Goal: Transaction & Acquisition: Book appointment/travel/reservation

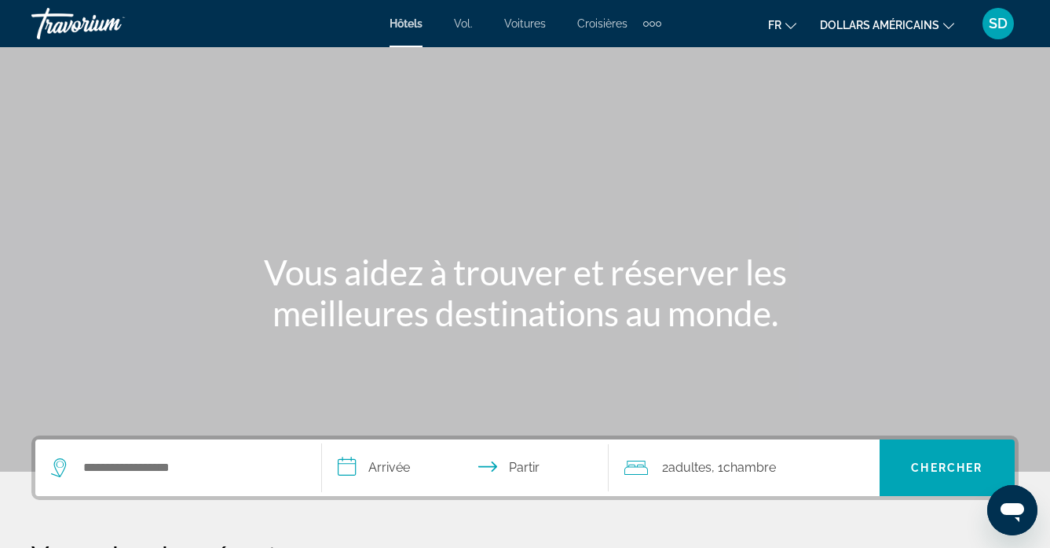
click at [870, 24] on font "dollars américains" at bounding box center [879, 25] width 119 height 13
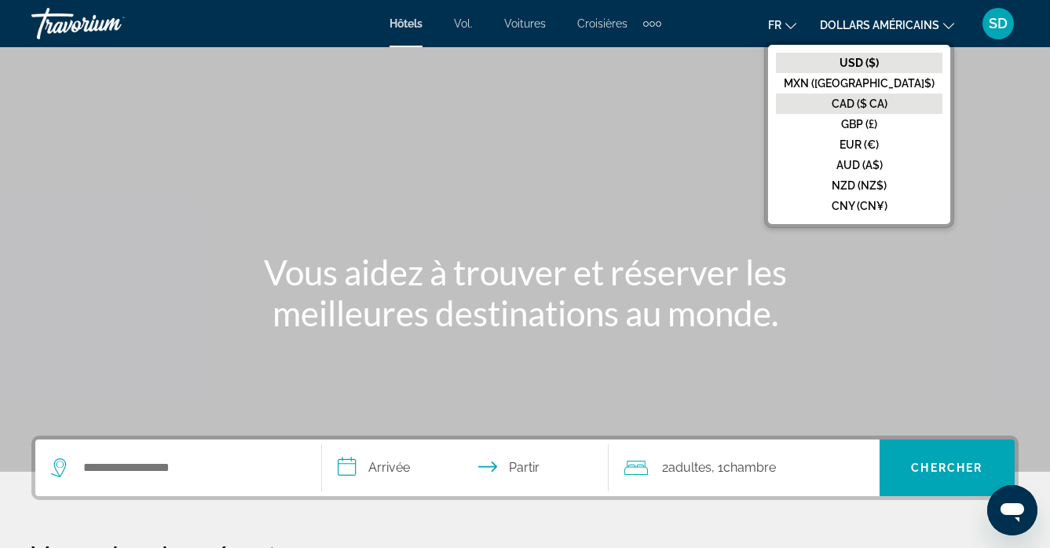
click at [888, 101] on font "CAD ($ CA)" at bounding box center [860, 103] width 56 height 13
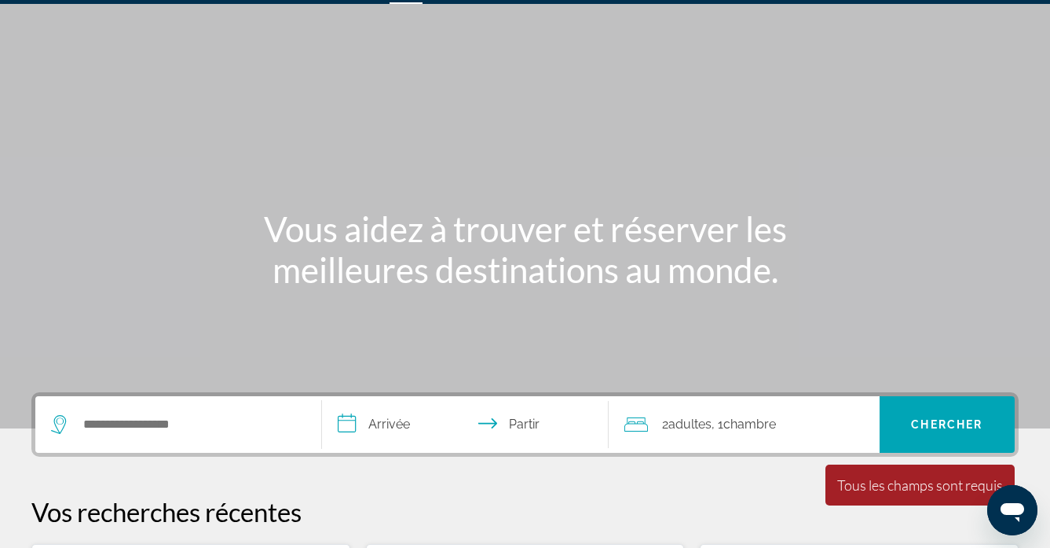
scroll to position [44, 0]
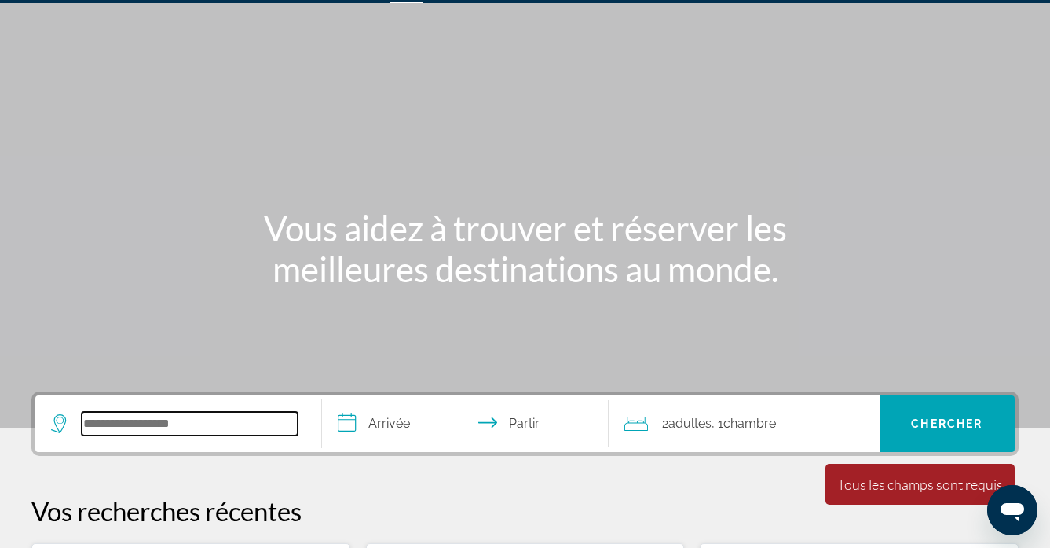
click at [112, 424] on input "Widget de recherche" at bounding box center [190, 424] width 216 height 24
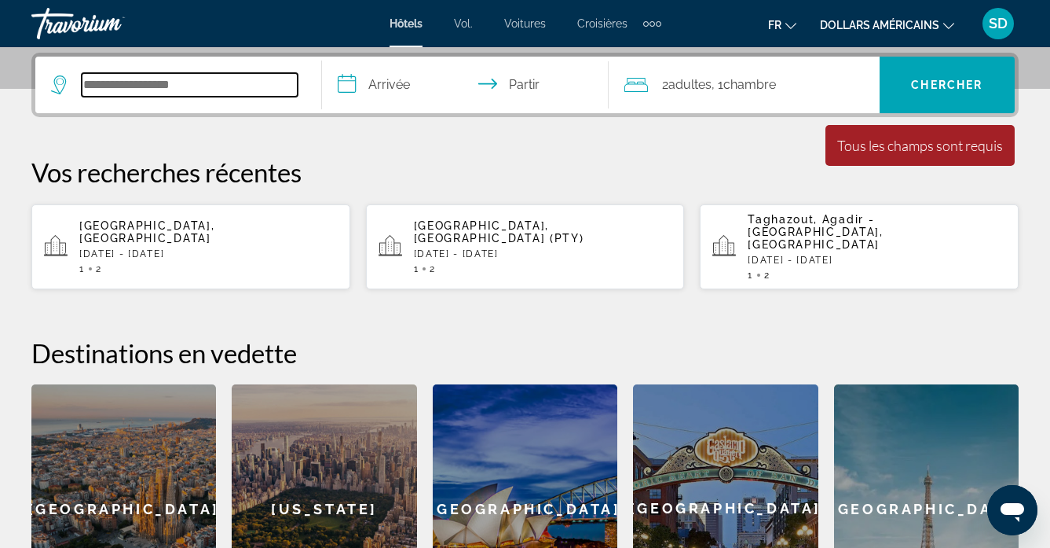
scroll to position [384, 0]
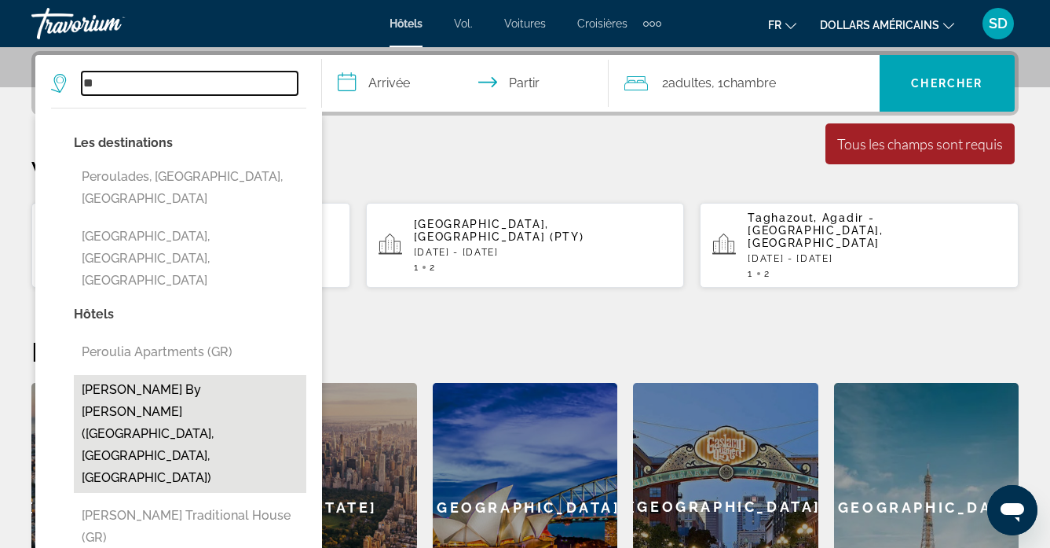
type input "*"
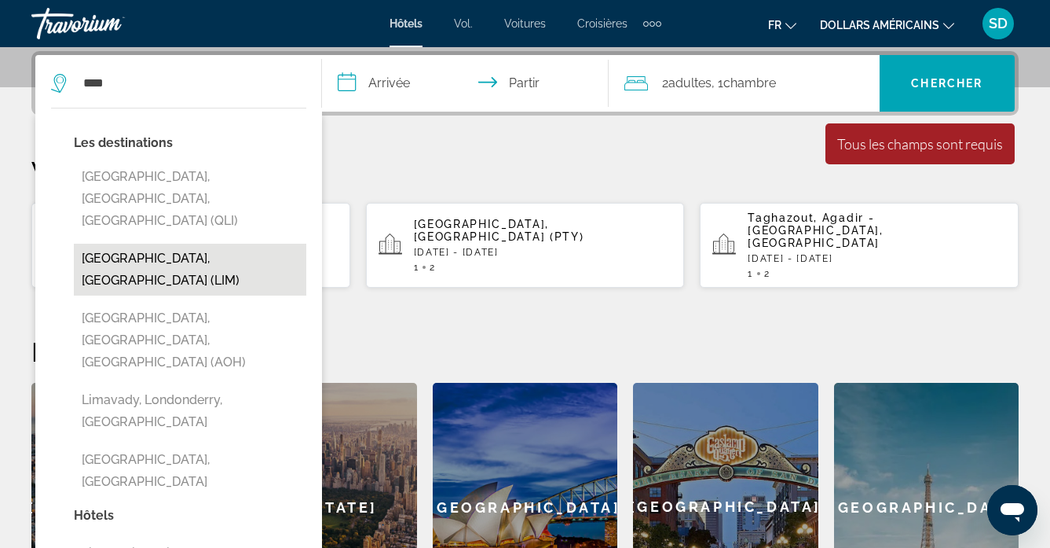
click at [167, 244] on button "[GEOGRAPHIC_DATA], [GEOGRAPHIC_DATA] (LIM)" at bounding box center [190, 270] width 233 height 52
type input "**********"
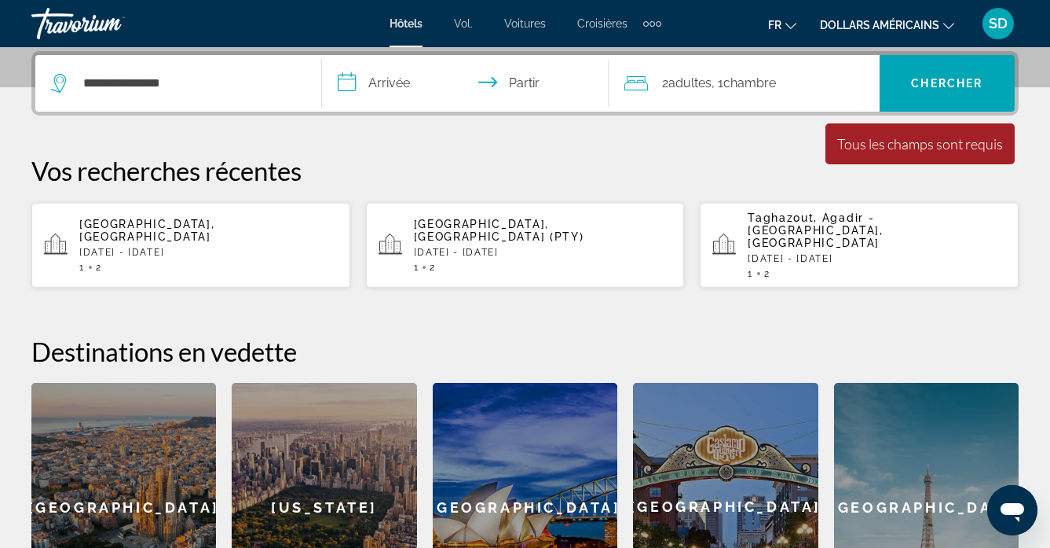
click at [390, 86] on input "**********" at bounding box center [468, 85] width 293 height 61
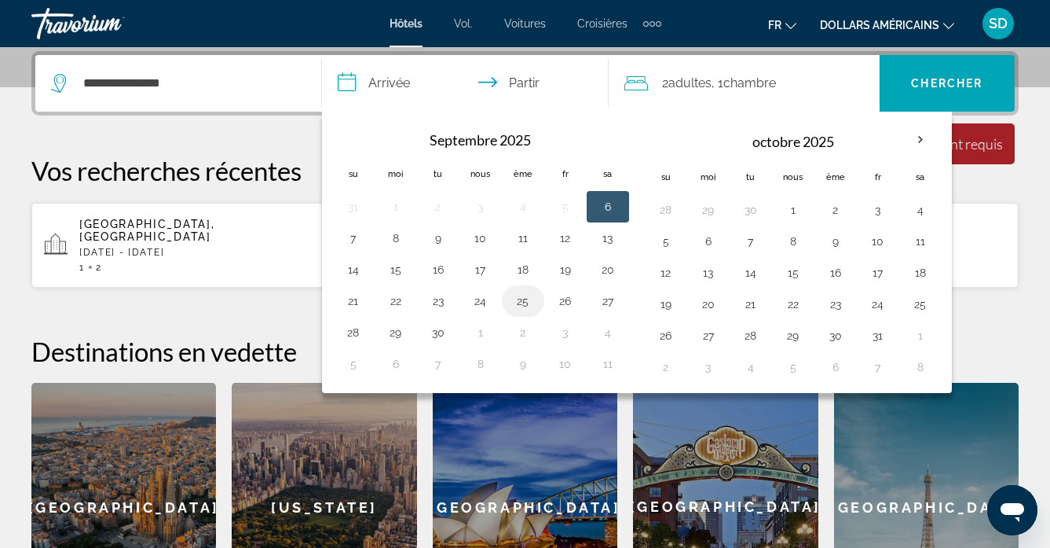
click at [527, 302] on button "25" at bounding box center [523, 301] width 25 height 22
click at [559, 307] on button "26" at bounding box center [565, 301] width 25 height 22
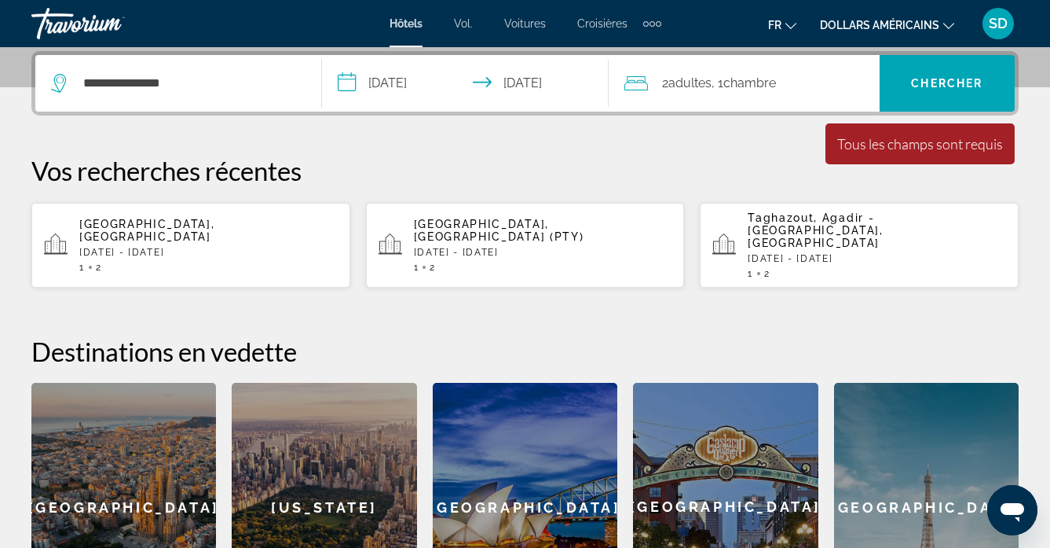
type input "**********"
click at [903, 92] on span "Widget de recherche" at bounding box center [947, 83] width 135 height 38
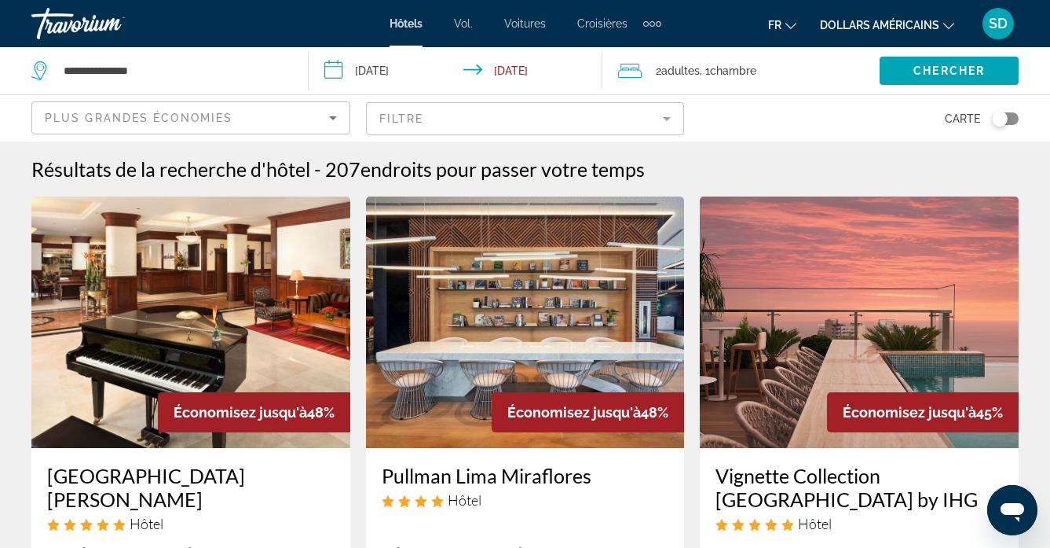
click at [665, 125] on mat-form-field "Filtre" at bounding box center [525, 118] width 319 height 33
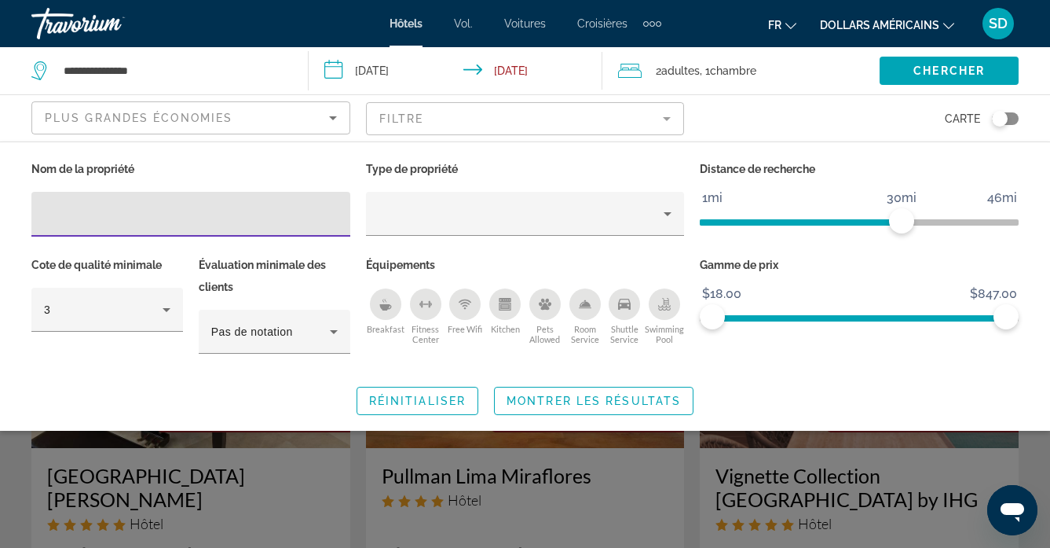
click at [331, 114] on icon "Sort by" at bounding box center [333, 117] width 19 height 19
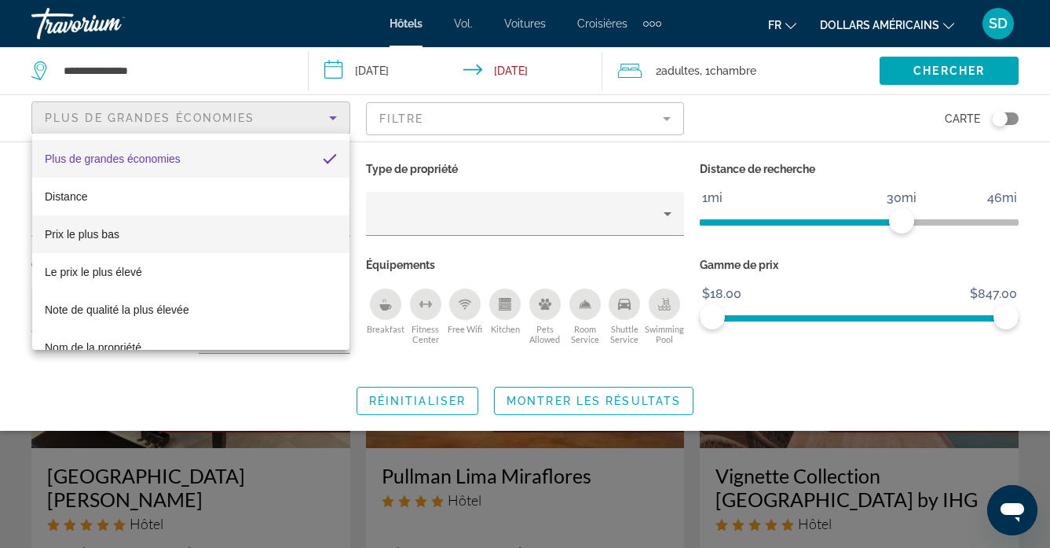
click at [200, 225] on mat-option "Prix ​​le plus bas" at bounding box center [190, 234] width 317 height 38
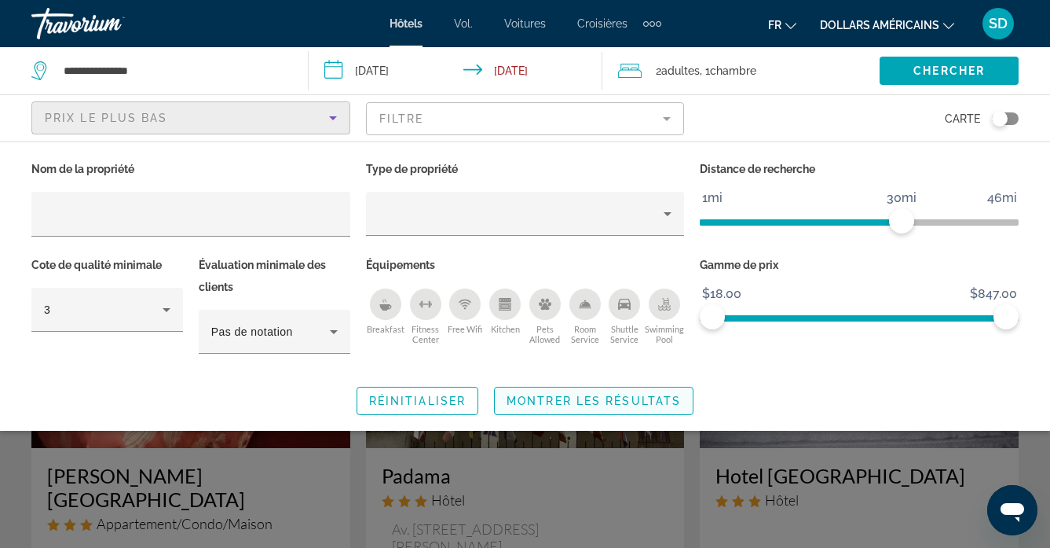
click at [570, 399] on span "Montrer les résultats" at bounding box center [594, 400] width 174 height 13
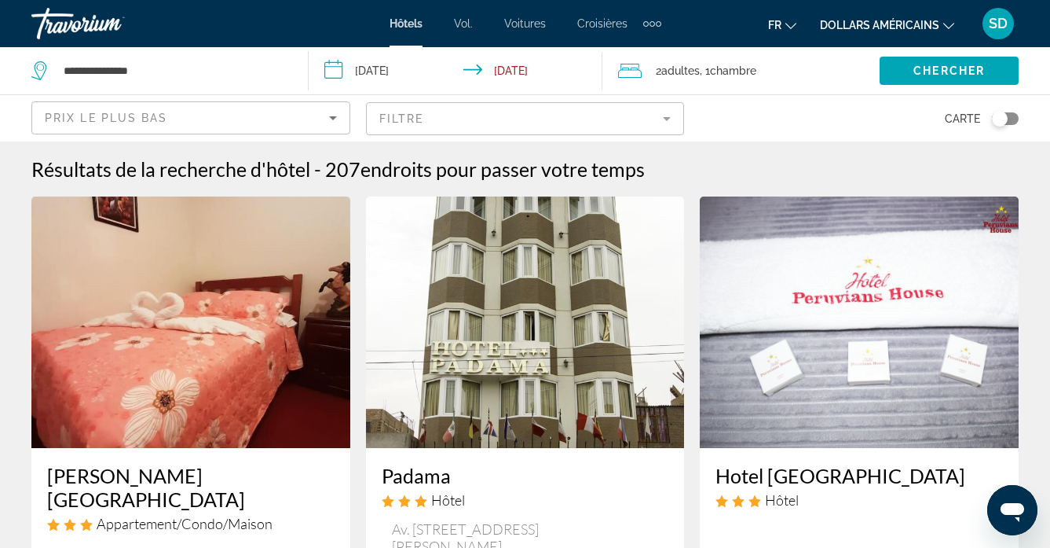
click at [998, 121] on div "Toggle map" at bounding box center [1000, 119] width 16 height 16
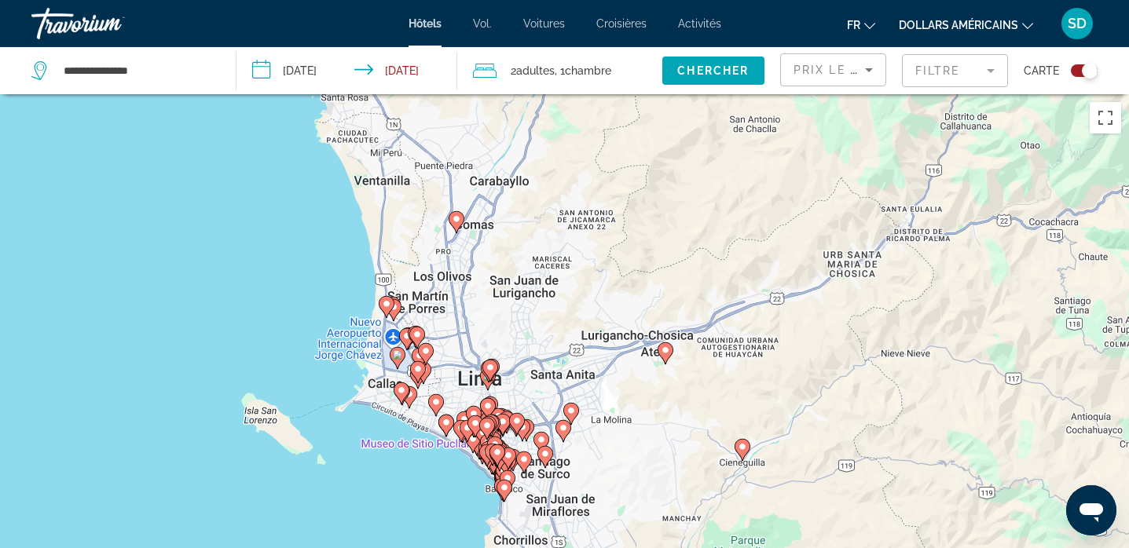
click at [571, 416] on icon "Contenu principal" at bounding box center [570, 414] width 14 height 20
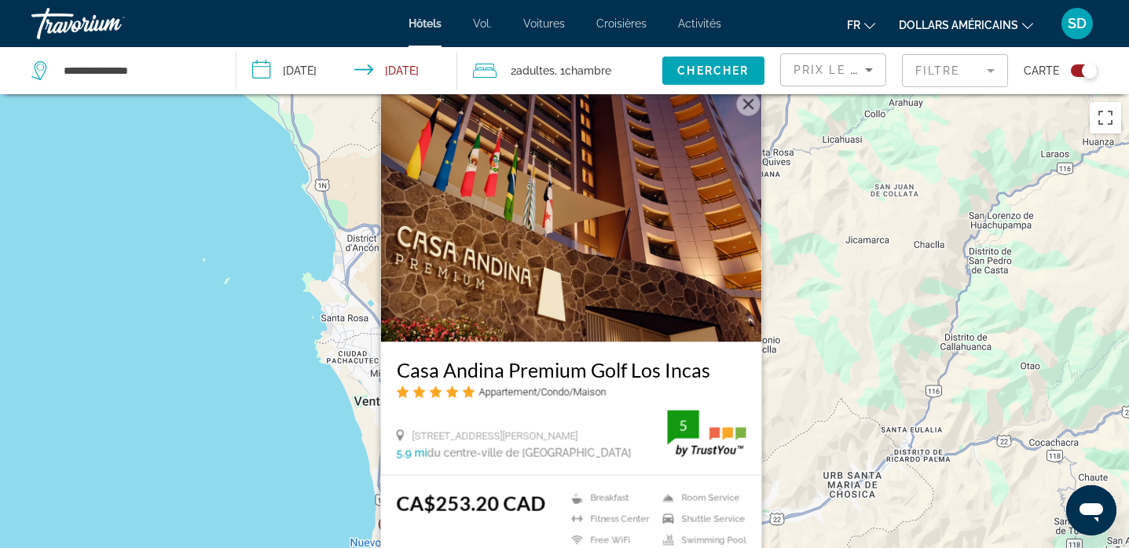
click at [813, 399] on div "Pour activer le glissement avec le clavier, appuyez sur Alt+Entrée. Une fois ce…" at bounding box center [564, 368] width 1129 height 548
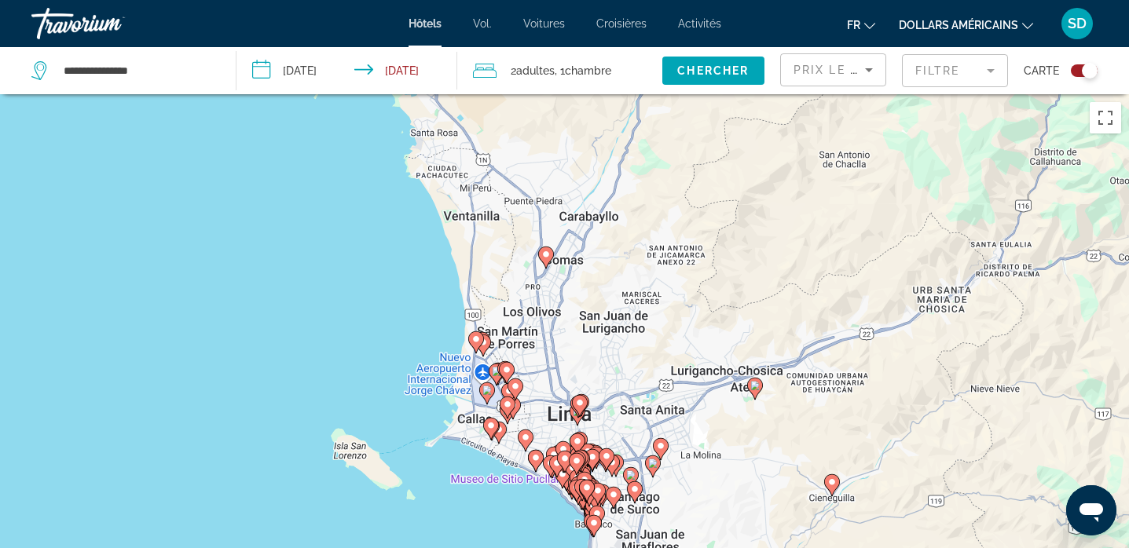
drag, startPoint x: 648, startPoint y: 465, endPoint x: 738, endPoint y: 272, distance: 213.3
click at [739, 272] on div "Pour activer le glissement avec le clavier, appuyez sur Alt+Entrée. Une fois ce…" at bounding box center [564, 368] width 1129 height 548
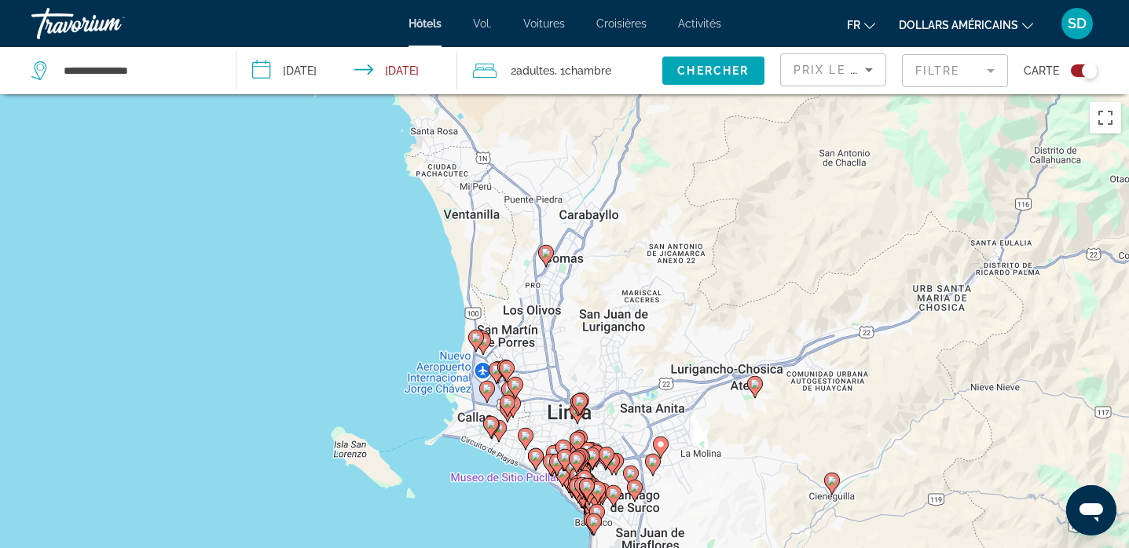
click at [651, 467] on icon "Contenu principal" at bounding box center [652, 465] width 14 height 20
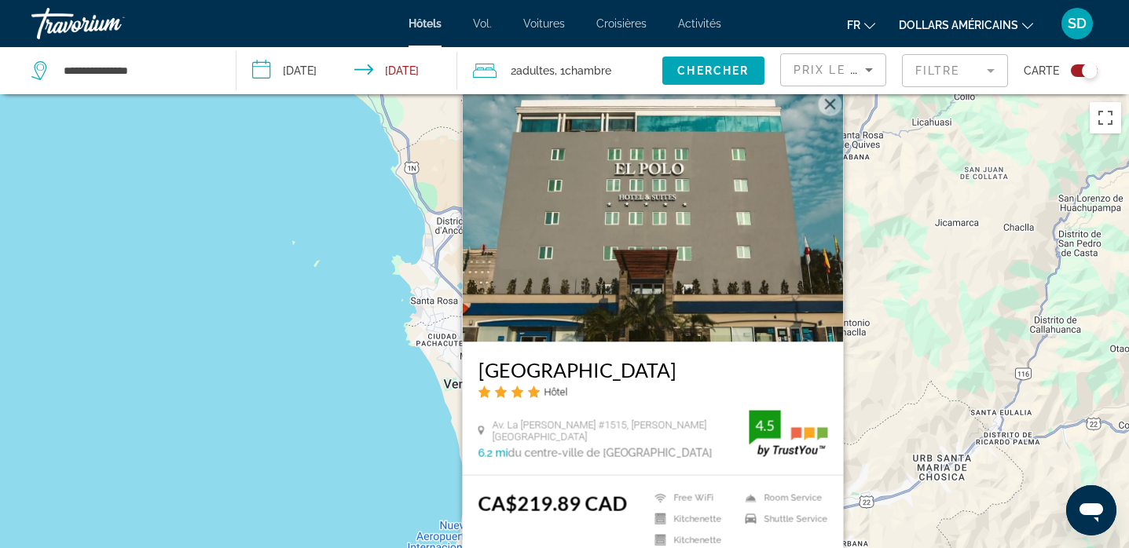
click at [921, 343] on div "Pour activer le glissement avec le clavier, appuyez sur Alt+Entrée. Une fois ce…" at bounding box center [564, 368] width 1129 height 548
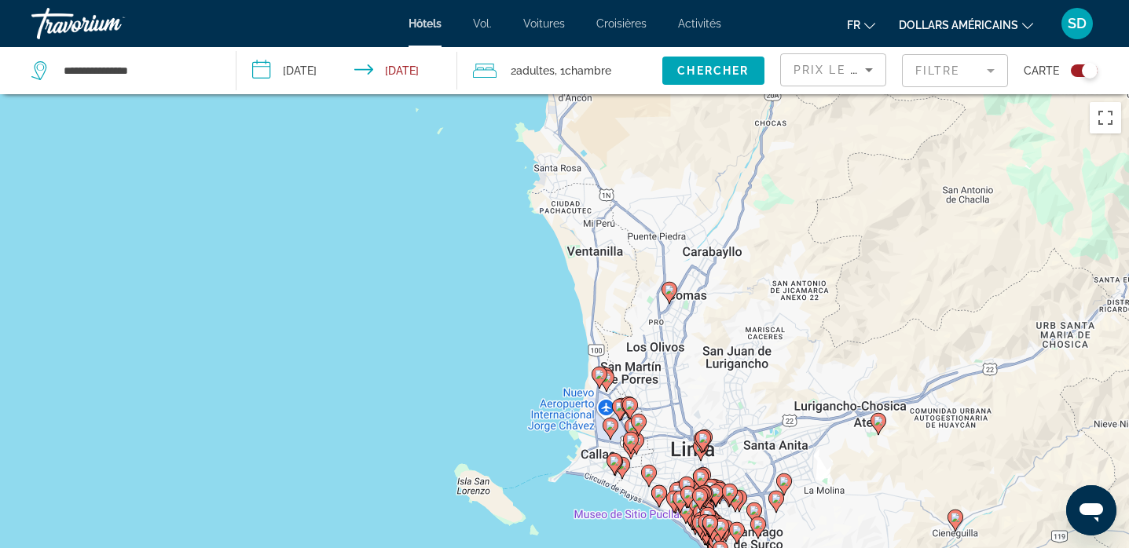
drag, startPoint x: 650, startPoint y: 465, endPoint x: 774, endPoint y: 328, distance: 184.1
click at [774, 328] on div "Pour activer le glissement avec le clavier, appuyez sur Alt+Entrée. Une fois ce…" at bounding box center [564, 368] width 1129 height 548
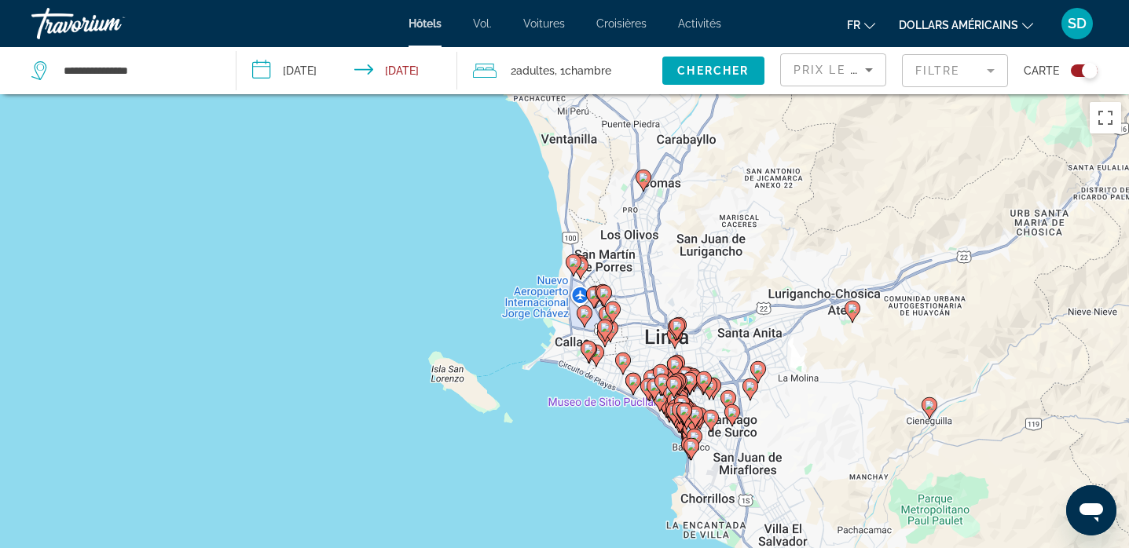
drag, startPoint x: 774, startPoint y: 328, endPoint x: 748, endPoint y: 215, distance: 116.0
click at [748, 215] on div "Pour activer le glissement avec le clavier, appuyez sur Alt+Entrée. Une fois ce…" at bounding box center [564, 368] width 1129 height 548
click at [605, 325] on image "Contenu principal" at bounding box center [604, 327] width 9 height 9
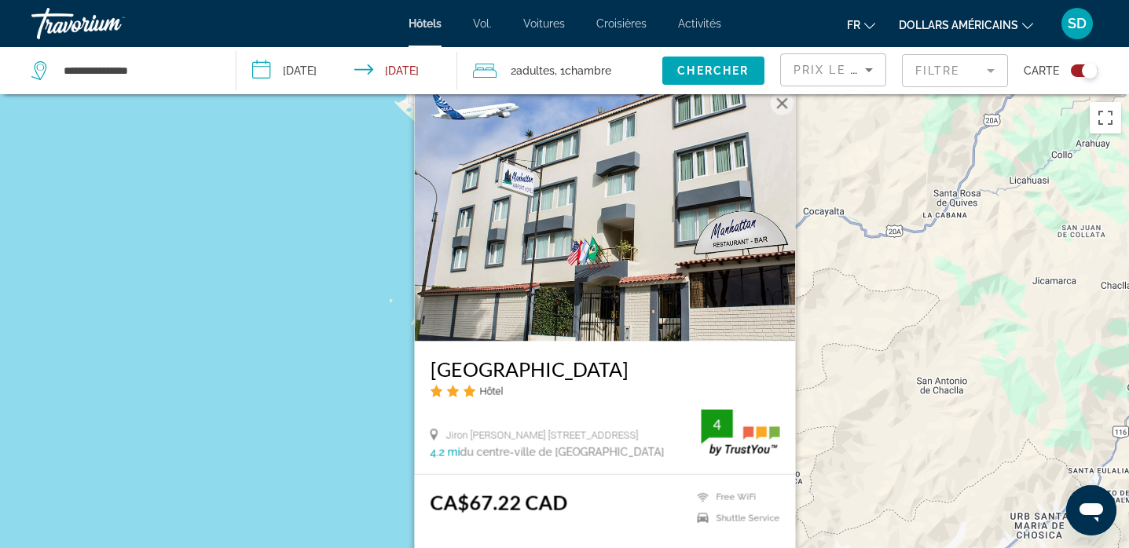
click at [858, 329] on div "Pour activer le glissement avec le clavier, appuyez sur Alt+Entrée. Une fois ce…" at bounding box center [564, 368] width 1129 height 548
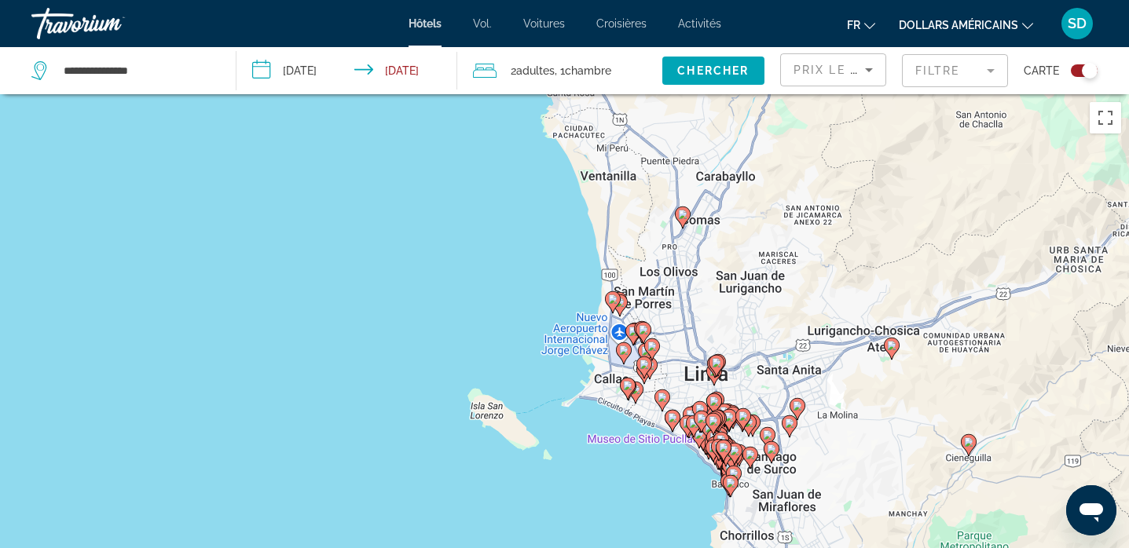
drag, startPoint x: 693, startPoint y: 500, endPoint x: 734, endPoint y: 225, distance: 278.1
click at [734, 225] on div "Pour activer le glissement avec le clavier, appuyez sur Alt+Entrée. Une fois ce…" at bounding box center [564, 368] width 1129 height 548
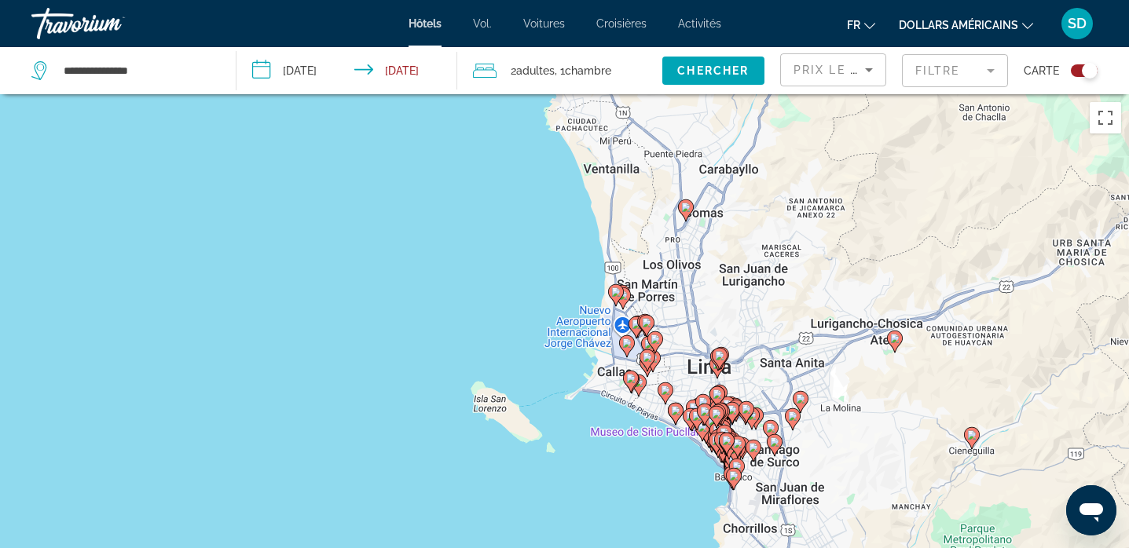
click at [674, 414] on image "Contenu principal" at bounding box center [675, 410] width 9 height 9
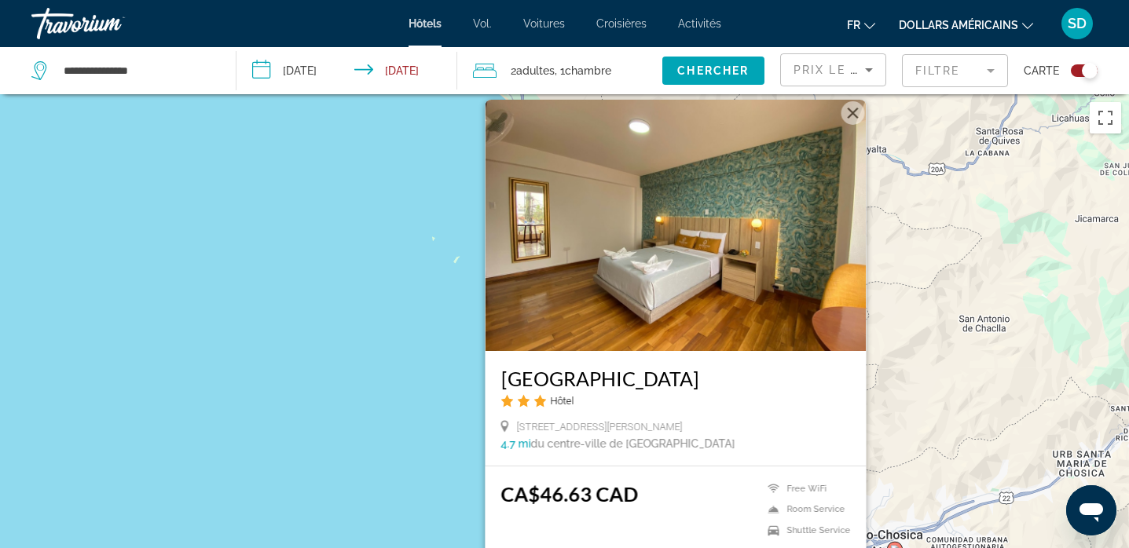
click at [985, 355] on div "Pour activer le glissement avec le clavier, appuyez sur Alt+Entrée. Une fois ce…" at bounding box center [564, 368] width 1129 height 548
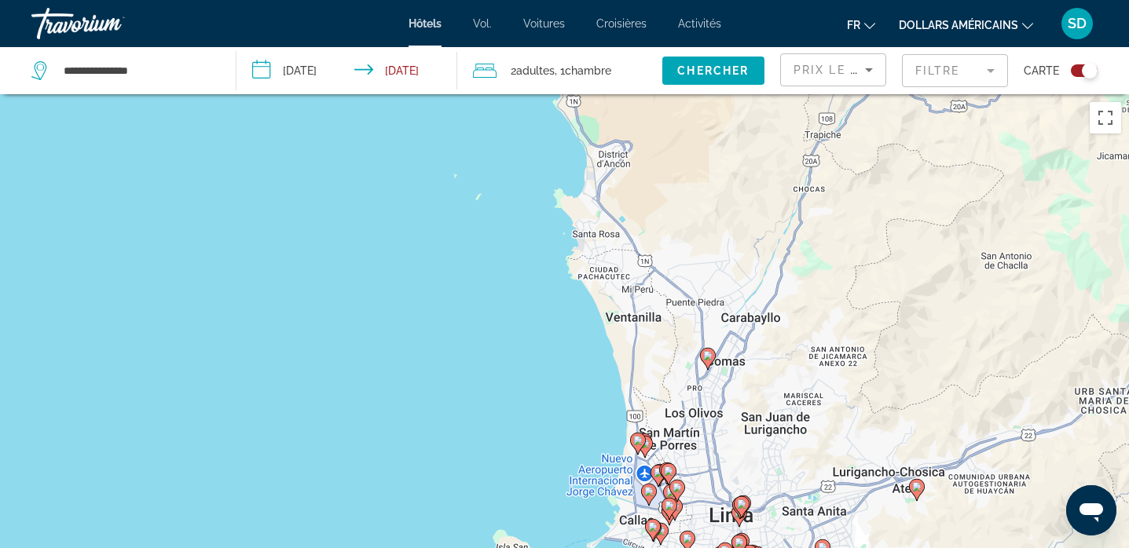
drag, startPoint x: 626, startPoint y: 405, endPoint x: 659, endPoint y: 306, distance: 105.1
click at [659, 306] on div "Pour activer le glissement avec le clavier, appuyez sur Alt+Entrée. Une fois ce…" at bounding box center [564, 368] width 1129 height 548
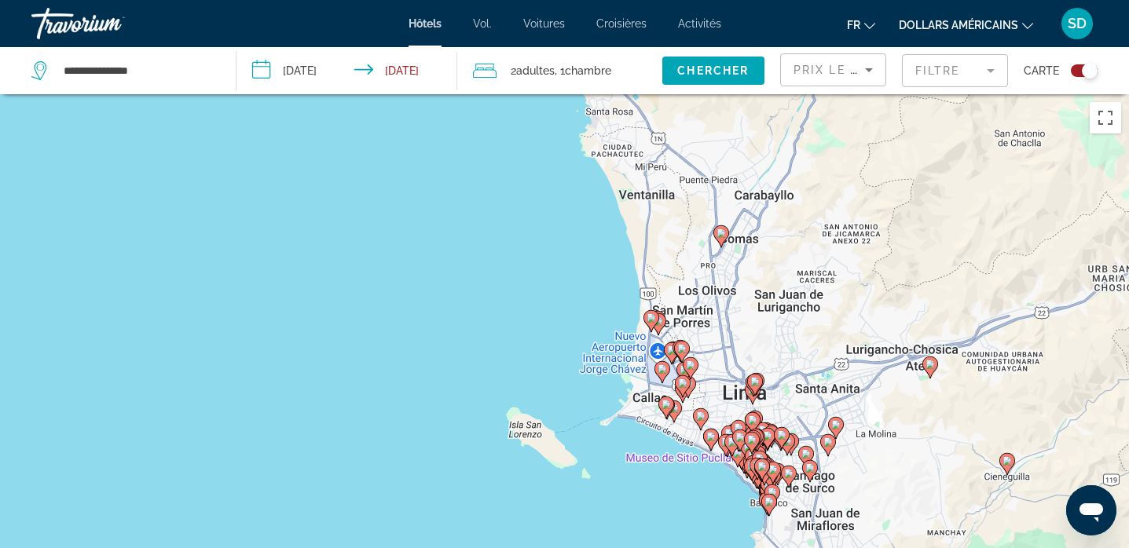
drag, startPoint x: 659, startPoint y: 306, endPoint x: 613, endPoint y: 167, distance: 146.3
click at [614, 169] on div "Pour activer le glissement avec le clavier, appuyez sur Alt+Entrée. Une fois ce…" at bounding box center [564, 368] width 1129 height 548
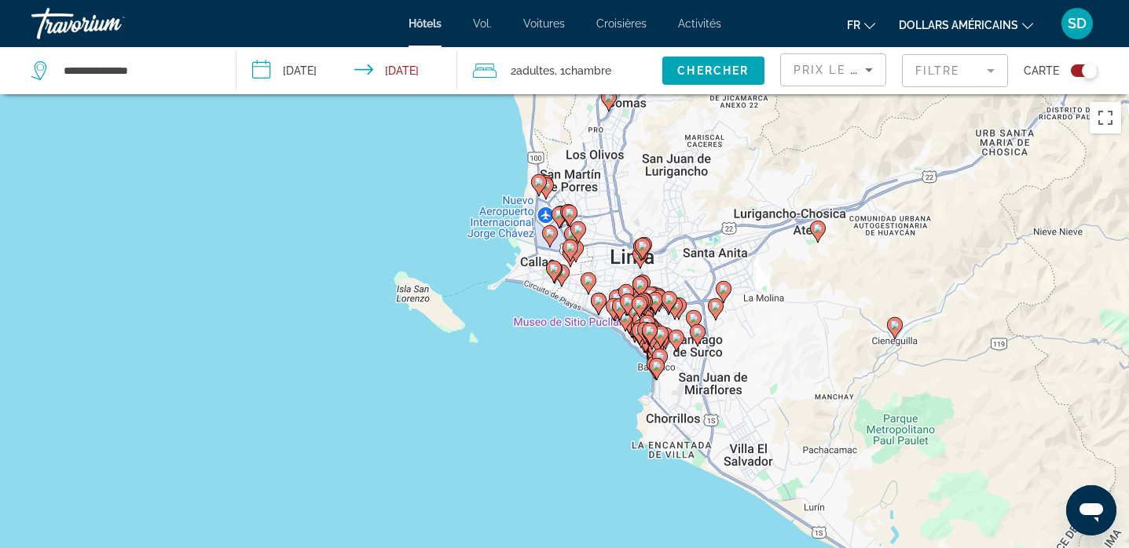
drag, startPoint x: 746, startPoint y: 343, endPoint x: 734, endPoint y: 251, distance: 92.8
click at [736, 254] on div "Pour activer le glissement avec le clavier, appuyez sur Alt+Entrée. Une fois ce…" at bounding box center [564, 368] width 1129 height 548
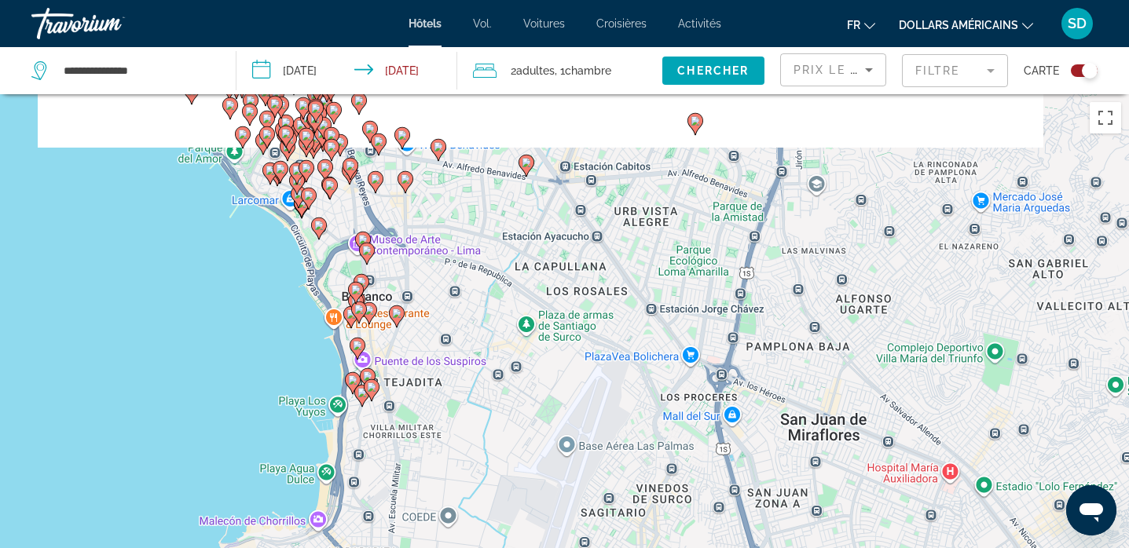
drag, startPoint x: 504, startPoint y: 258, endPoint x: 615, endPoint y: 403, distance: 182.7
click at [615, 403] on div "Pour activer le glissement avec le clavier, appuyez sur Alt+Entrée. Une fois ce…" at bounding box center [564, 368] width 1129 height 548
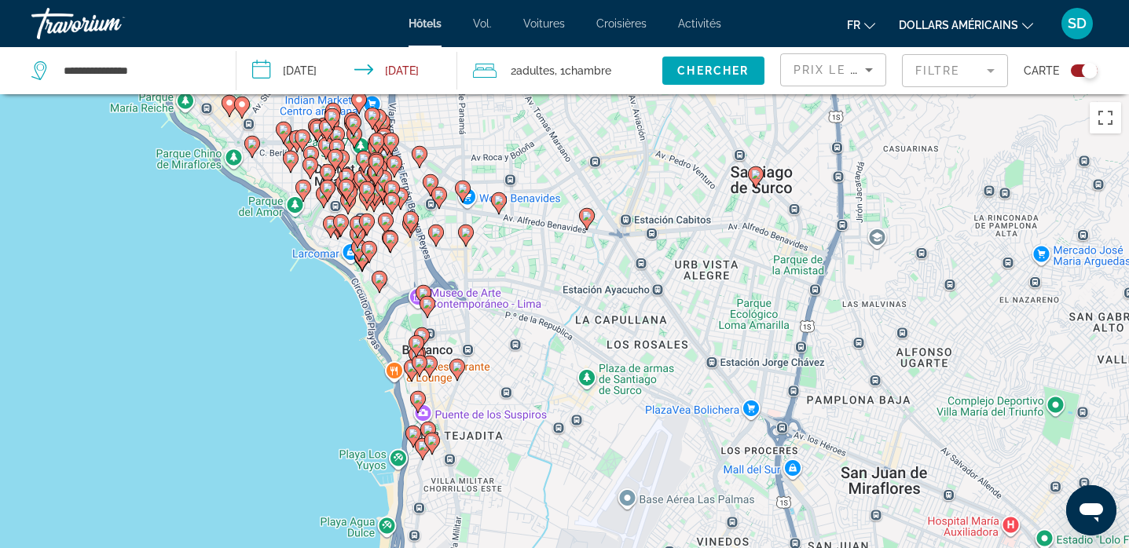
drag, startPoint x: 562, startPoint y: 269, endPoint x: 627, endPoint y: 328, distance: 88.4
click at [627, 328] on div "Pour activer le glissement avec le clavier, appuyez sur Alt+Entrée. Une fois ce…" at bounding box center [564, 368] width 1129 height 548
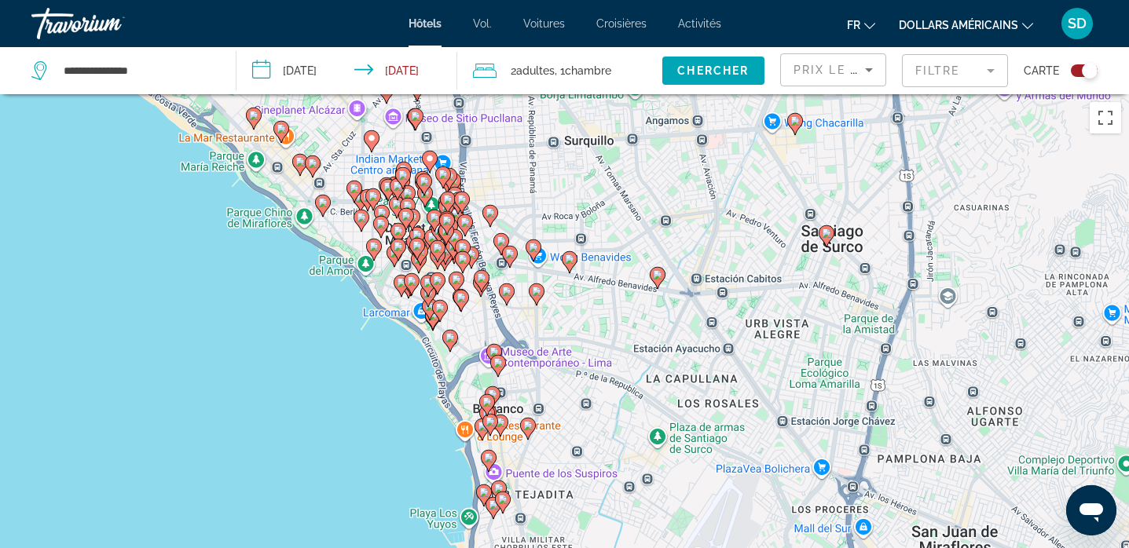
drag, startPoint x: 628, startPoint y: 328, endPoint x: 702, endPoint y: 390, distance: 95.9
click at [702, 390] on div "Pour activer le glissement avec le clavier, appuyez sur Alt+Entrée. Une fois ce…" at bounding box center [564, 368] width 1129 height 548
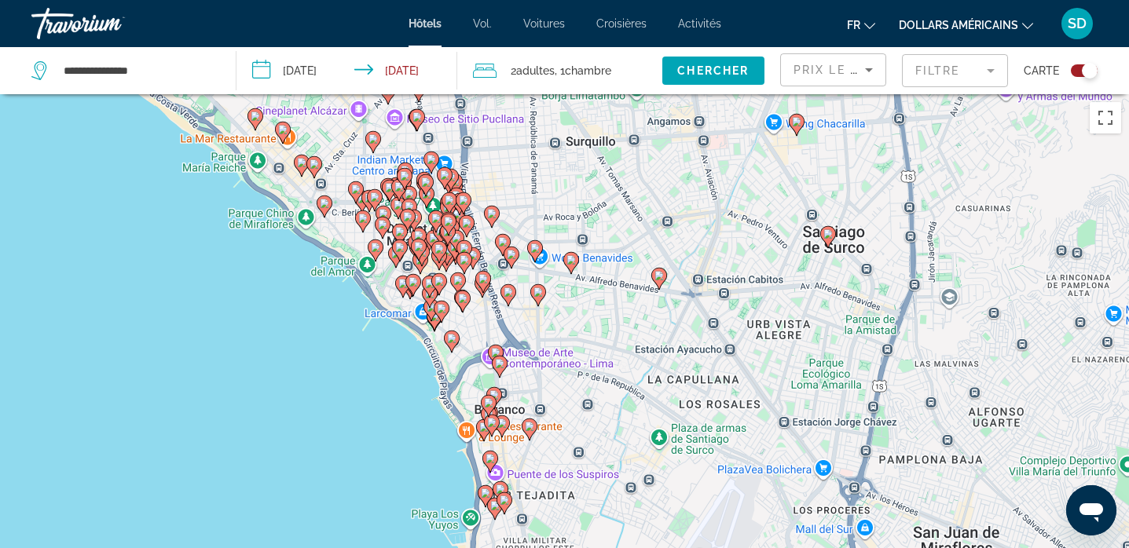
click at [463, 302] on image "Contenu principal" at bounding box center [462, 298] width 9 height 9
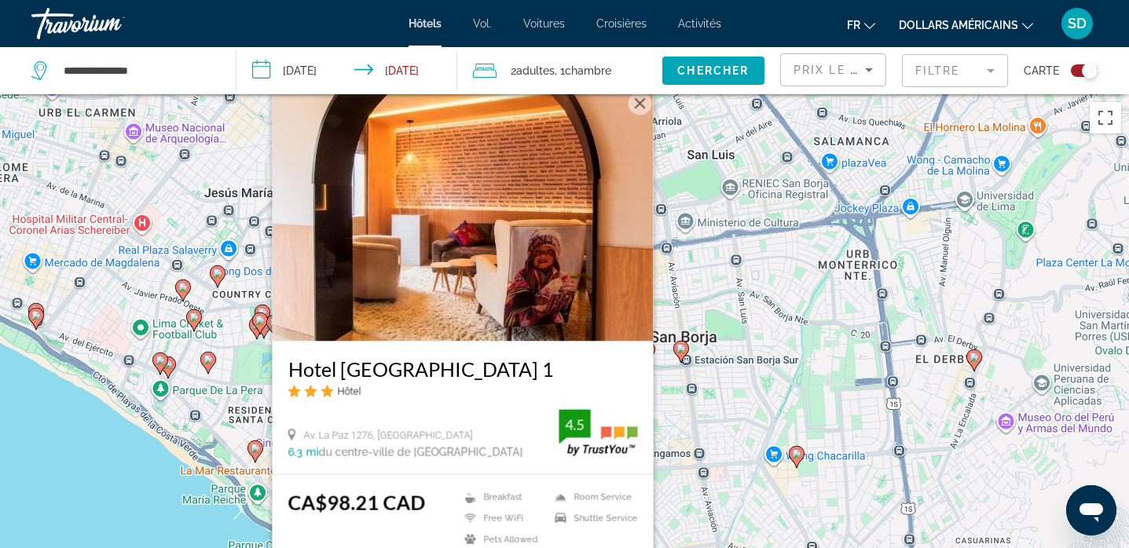
click at [750, 342] on div "Pour activer le glissement avec le clavier, appuyez sur Alt+Entrée. Une fois ce…" at bounding box center [564, 368] width 1129 height 548
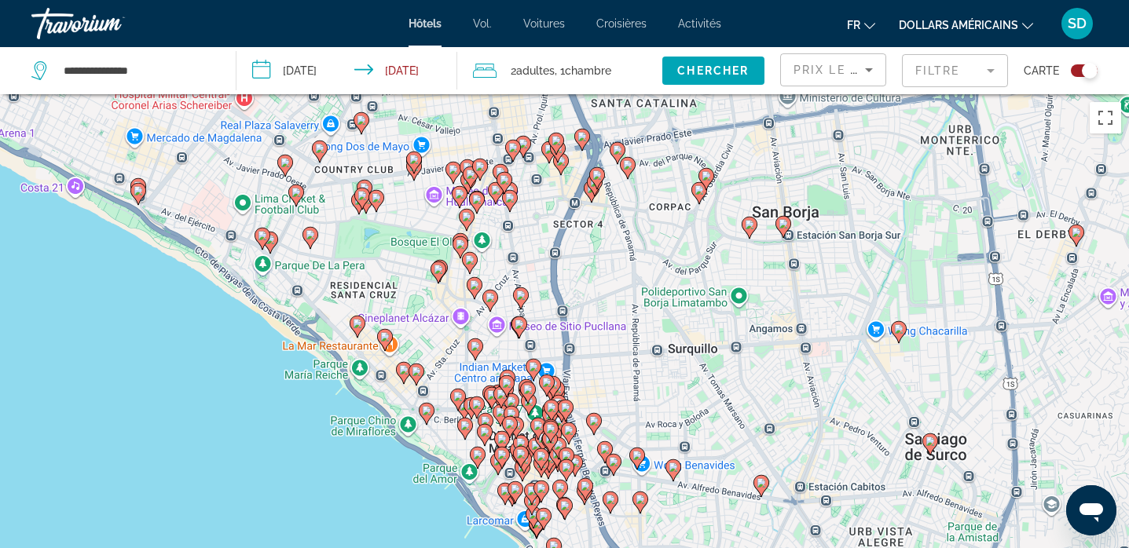
drag, startPoint x: 508, startPoint y: 405, endPoint x: 610, endPoint y: 277, distance: 163.8
click at [610, 277] on div "Pour activer le glissement avec le clavier, appuyez sur Alt+Entrée. Une fois ce…" at bounding box center [564, 368] width 1129 height 548
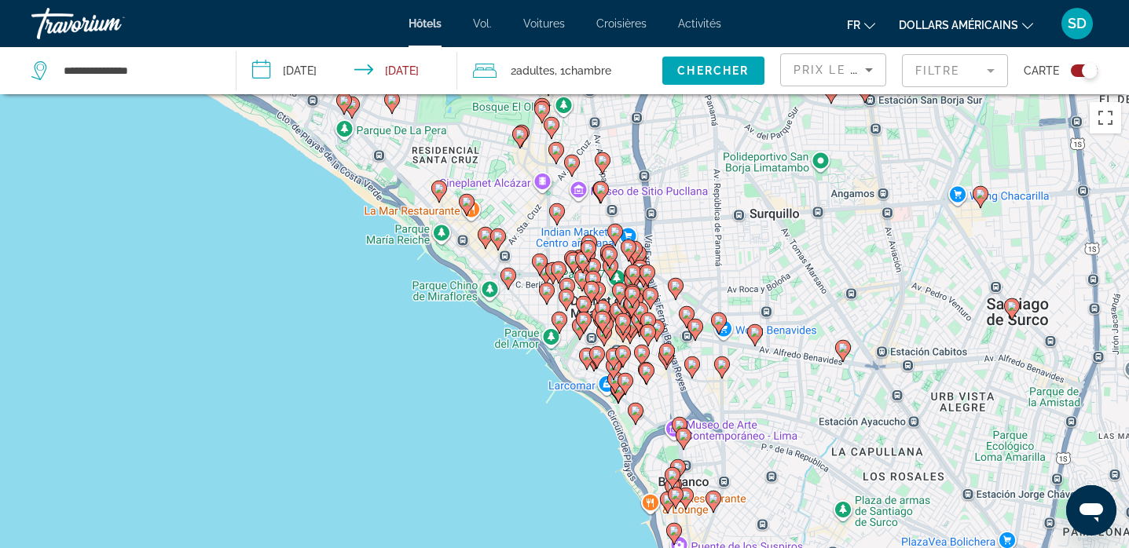
drag, startPoint x: 596, startPoint y: 343, endPoint x: 678, endPoint y: 207, distance: 159.2
click at [678, 207] on div "Pour activer le glissement avec le clavier, appuyez sur Alt+Entrée. Une fois ce…" at bounding box center [564, 368] width 1129 height 548
click at [558, 268] on image "Contenu principal" at bounding box center [558, 269] width 9 height 9
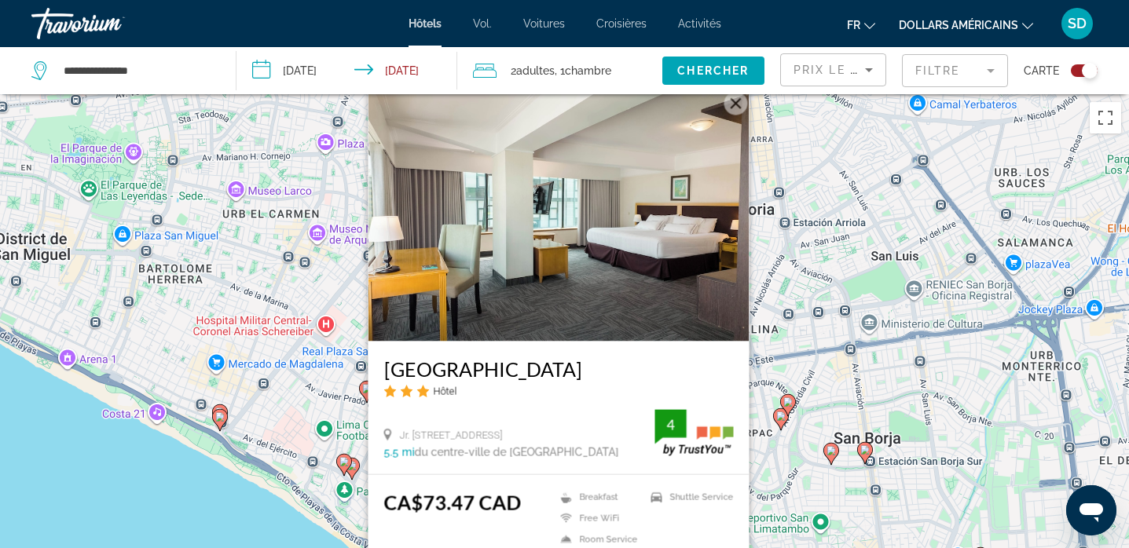
click at [797, 362] on div "Pour activer le glissement avec le clavier, appuyez sur Alt+Entrée. Une fois ce…" at bounding box center [564, 368] width 1129 height 548
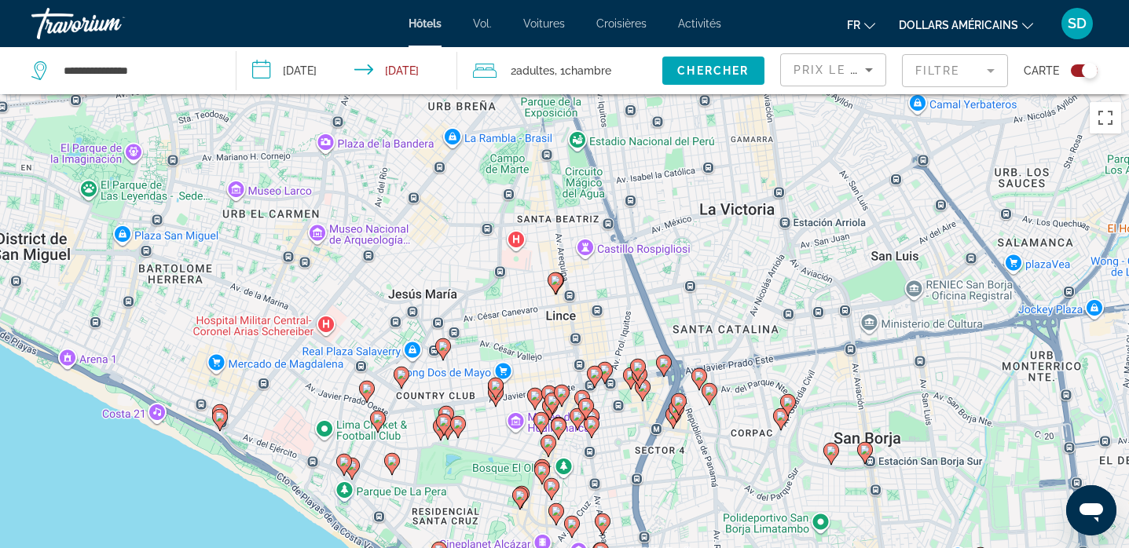
click at [460, 427] on image "Contenu principal" at bounding box center [457, 423] width 9 height 9
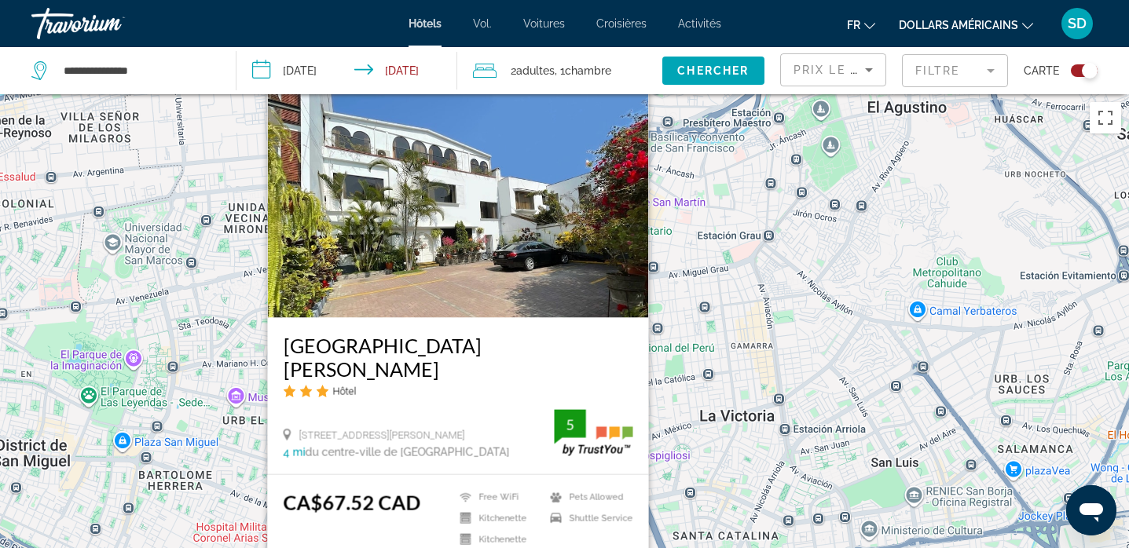
click at [723, 364] on div "Pour activer le glissement avec le clavier, appuyez sur Alt+Entrée. Une fois ce…" at bounding box center [564, 368] width 1129 height 548
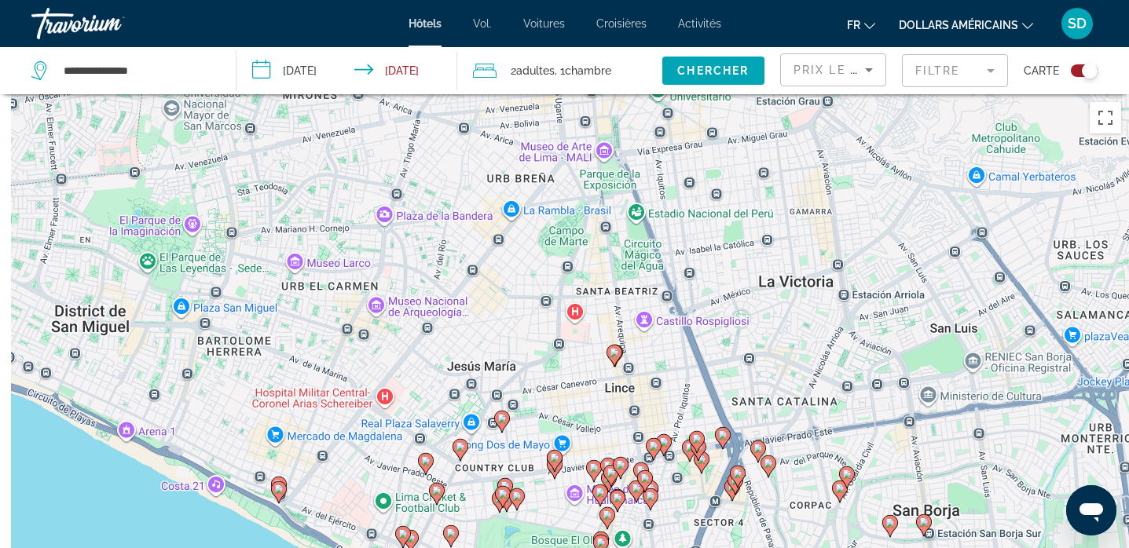
drag, startPoint x: 625, startPoint y: 416, endPoint x: 705, endPoint y: 243, distance: 190.2
click at [705, 243] on div "Pour activer le glissement avec le clavier, appuyez sur Alt+Entrée. Une fois ce…" at bounding box center [564, 368] width 1129 height 548
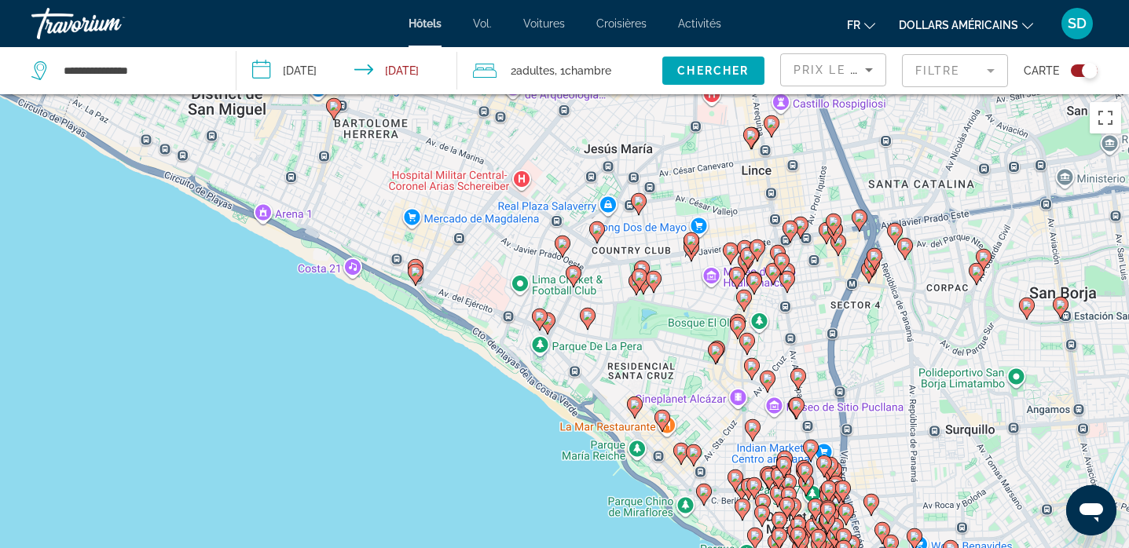
drag, startPoint x: 606, startPoint y: 350, endPoint x: 720, endPoint y: 165, distance: 216.9
click at [720, 165] on div "Pour activer le glissement avec le clavier, appuyez sur Alt+Entrée. Une fois ce…" at bounding box center [564, 368] width 1129 height 548
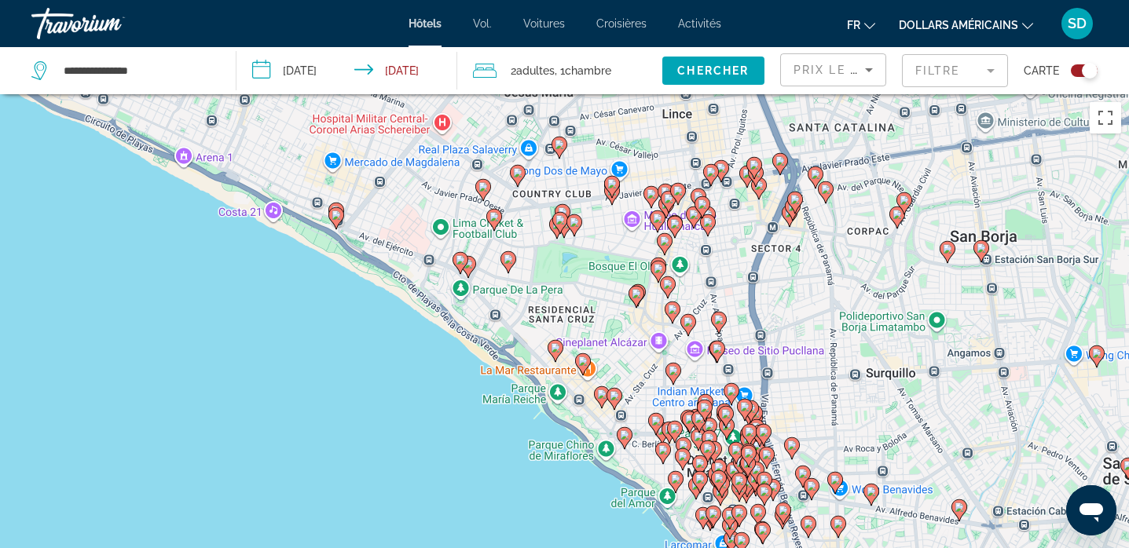
drag, startPoint x: 660, startPoint y: 347, endPoint x: 565, endPoint y: 277, distance: 118.0
click at [565, 277] on div "Pour activer le glissement avec le clavier, appuyez sur Alt+Entrée. Une fois ce…" at bounding box center [564, 368] width 1129 height 548
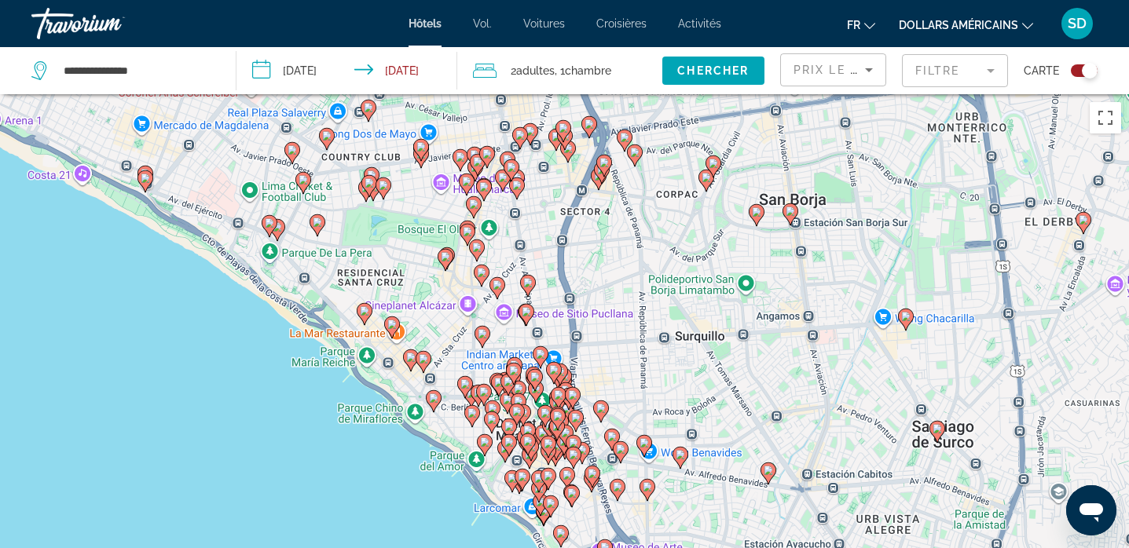
drag, startPoint x: 851, startPoint y: 271, endPoint x: 684, endPoint y: 261, distance: 166.8
click at [684, 261] on div "Pour activer le glissement avec le clavier, appuyez sur Alt+Entrée. Une fois ce…" at bounding box center [564, 368] width 1129 height 548
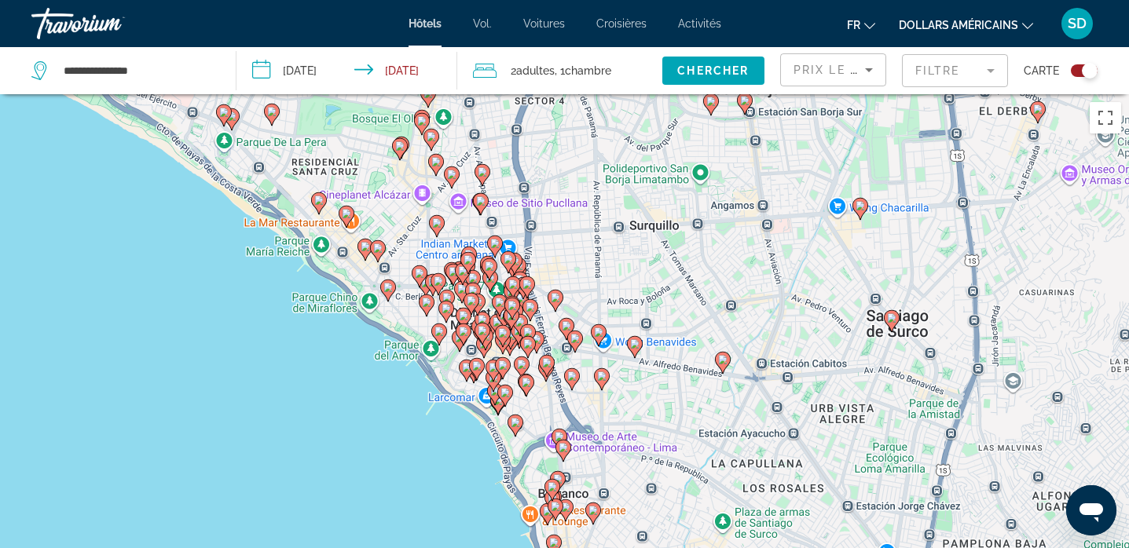
drag, startPoint x: 746, startPoint y: 411, endPoint x: 700, endPoint y: 300, distance: 120.1
click at [700, 300] on div "Pour activer le glissement avec le clavier, appuyez sur Alt+Entrée. Une fois ce…" at bounding box center [564, 368] width 1129 height 548
